Goal: Task Accomplishment & Management: Manage account settings

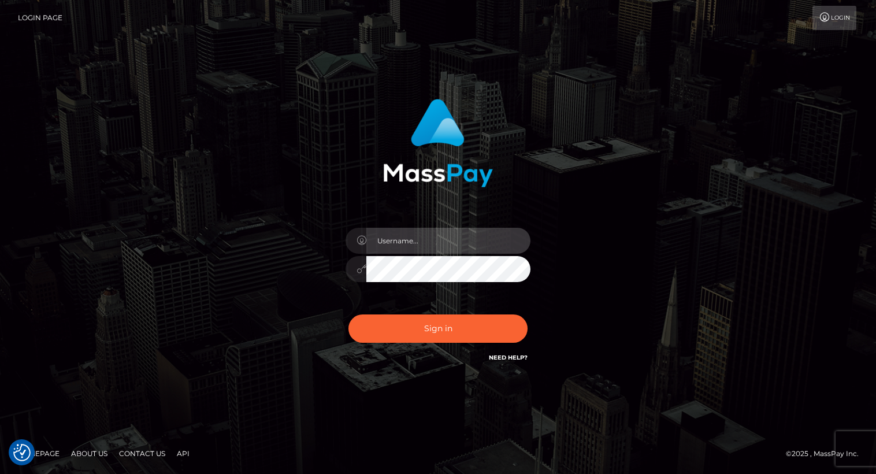
click at [449, 238] on input "text" at bounding box center [448, 241] width 164 height 26
type input "[PERSON_NAME].luminaryplay"
click at [348, 314] on button "Sign in" at bounding box center [437, 328] width 179 height 28
click at [405, 235] on input "text" at bounding box center [448, 241] width 164 height 26
type input "Arlene.luminaryplay"
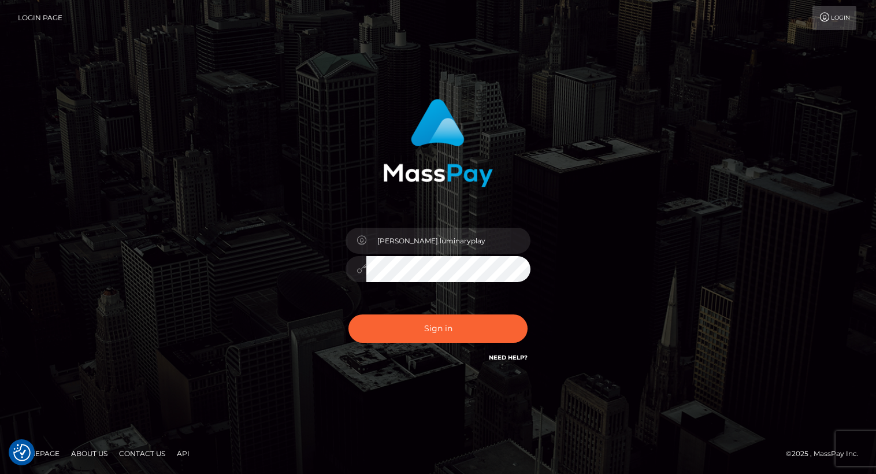
click at [348, 314] on button "Sign in" at bounding box center [437, 328] width 179 height 28
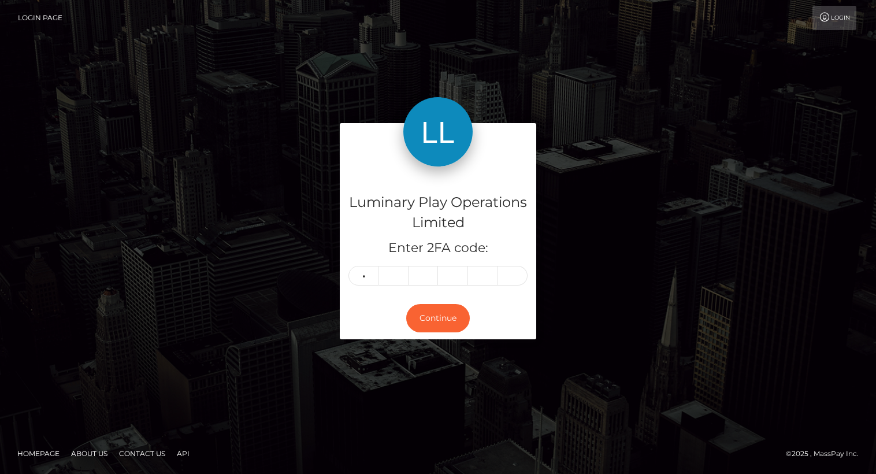
type input "5"
type input "3"
type input "0"
type input "5"
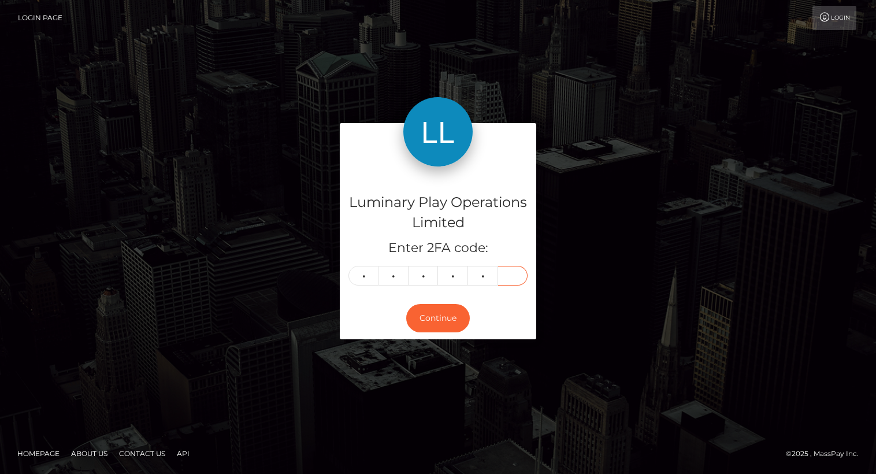
type input "9"
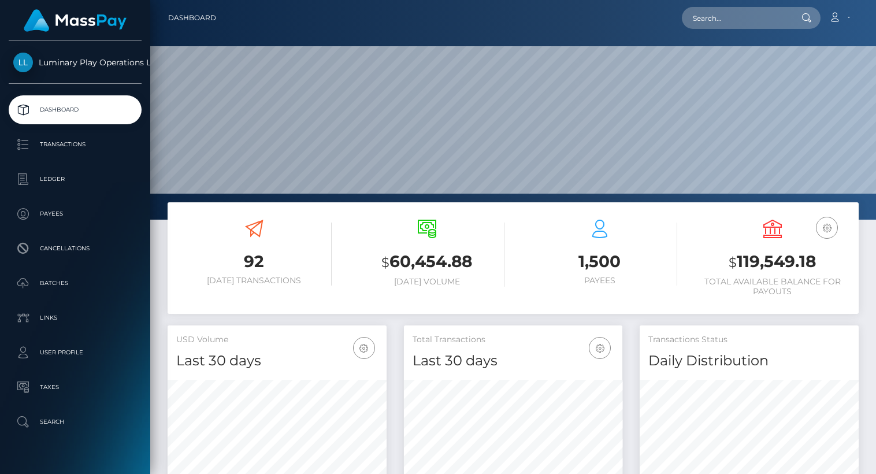
scroll to position [204, 219]
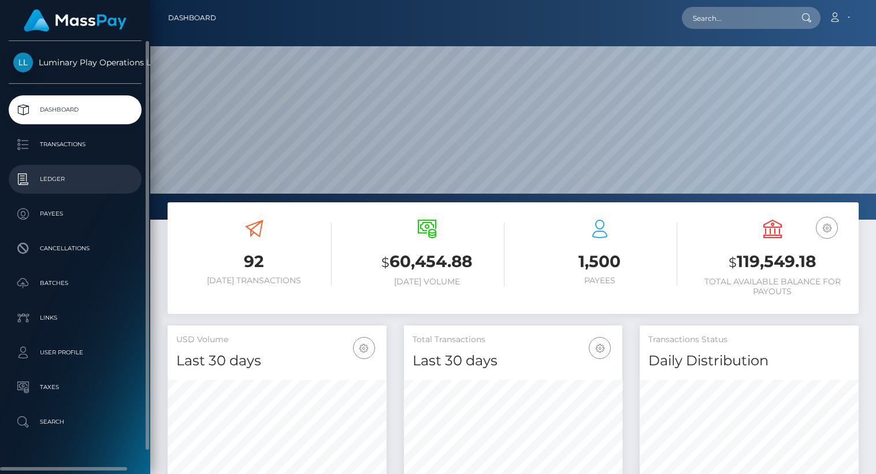
click at [77, 179] on p "Ledger" at bounding box center [75, 178] width 124 height 17
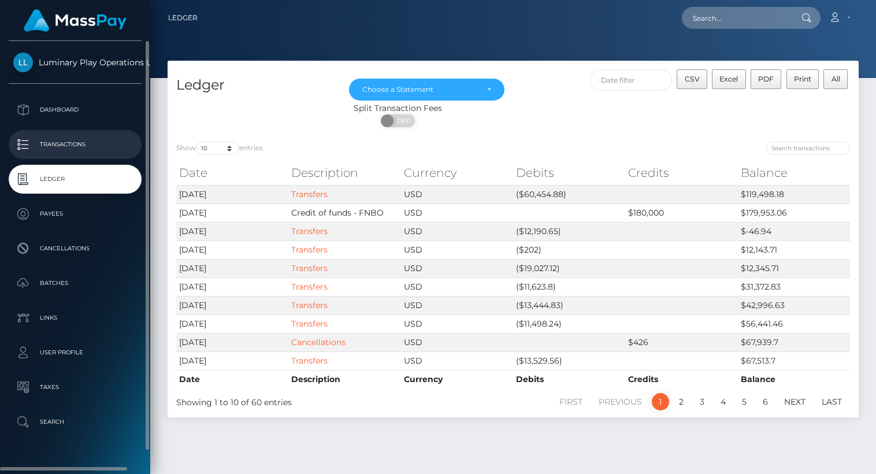
click at [69, 140] on p "Transactions" at bounding box center [75, 144] width 124 height 17
